Goal: Check status

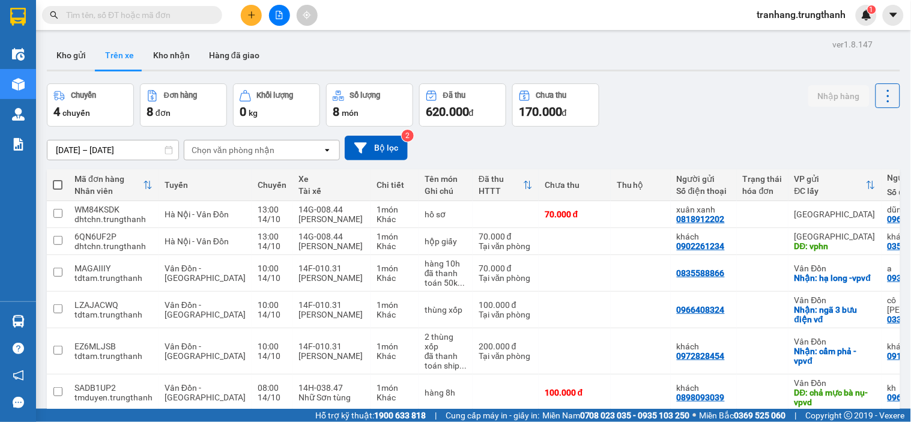
click at [67, 149] on input "[DATE] – [DATE]" at bounding box center [112, 149] width 131 height 19
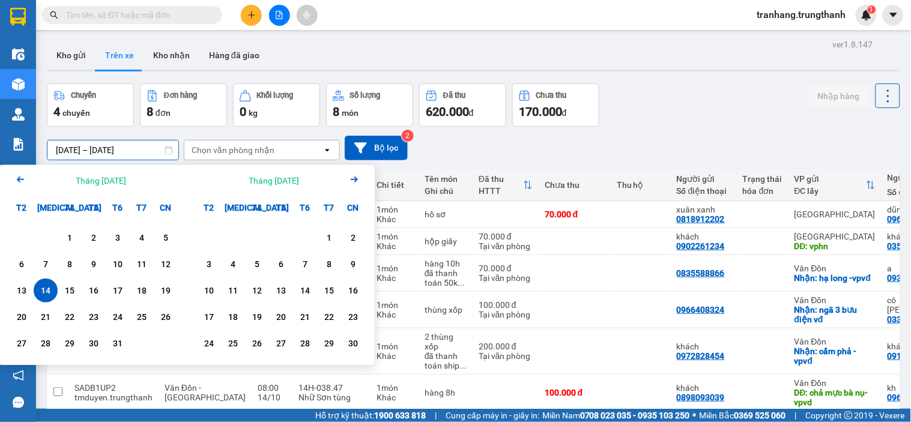
click at [44, 292] on div "14" at bounding box center [45, 290] width 17 height 14
type input "[DATE] – [DATE]"
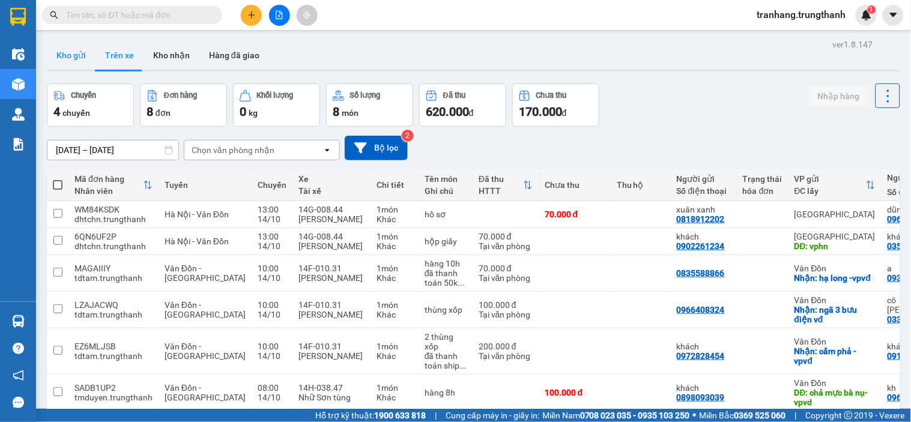
click at [73, 61] on button "Kho gửi" at bounding box center [71, 55] width 49 height 29
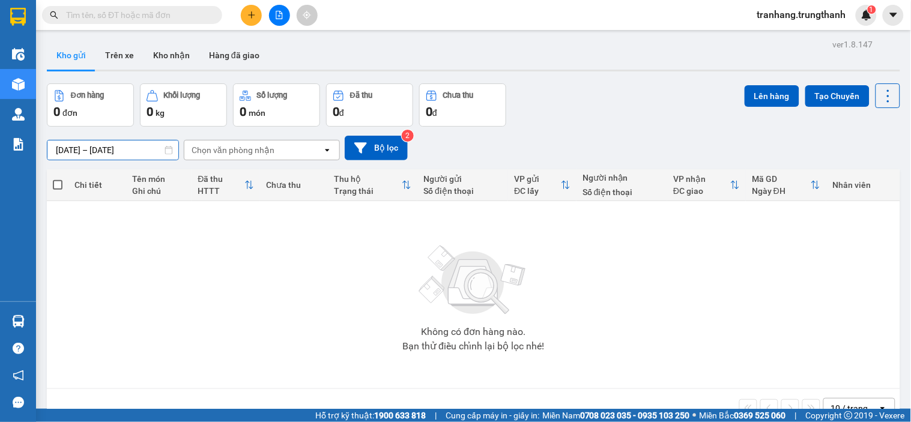
click at [77, 149] on input "13/10/2025 – 13/10/2025" at bounding box center [112, 149] width 131 height 19
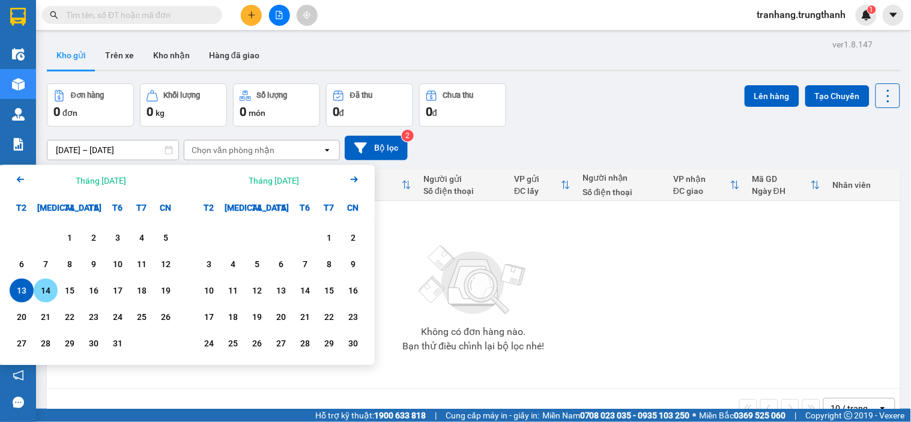
click at [52, 295] on div "14" at bounding box center [45, 290] width 17 height 14
type input "[DATE] – [DATE]"
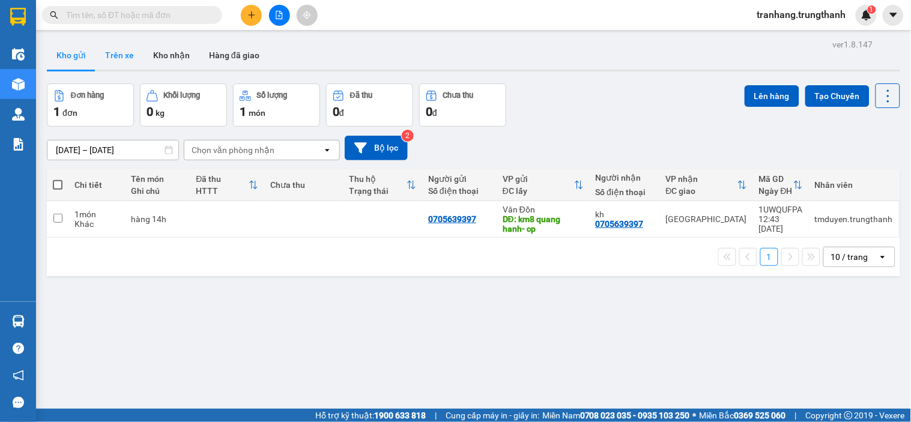
click at [124, 48] on button "Trên xe" at bounding box center [119, 55] width 48 height 29
